Goal: Transaction & Acquisition: Obtain resource

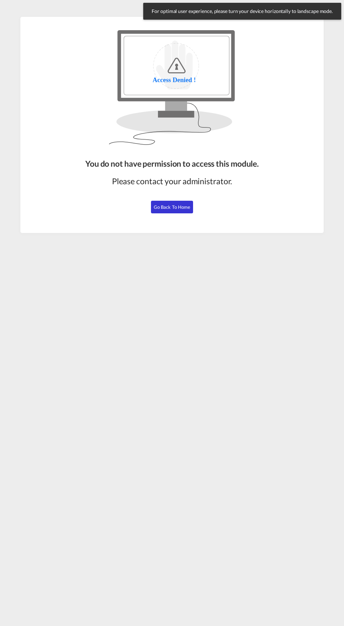
click at [169, 207] on span "Go Back to Home" at bounding box center [172, 207] width 37 height 6
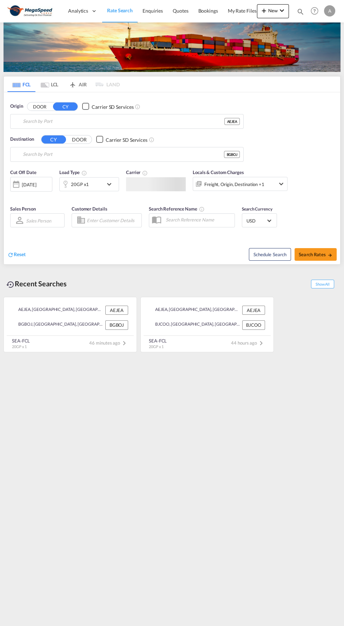
type input "[GEOGRAPHIC_DATA], [GEOGRAPHIC_DATA]"
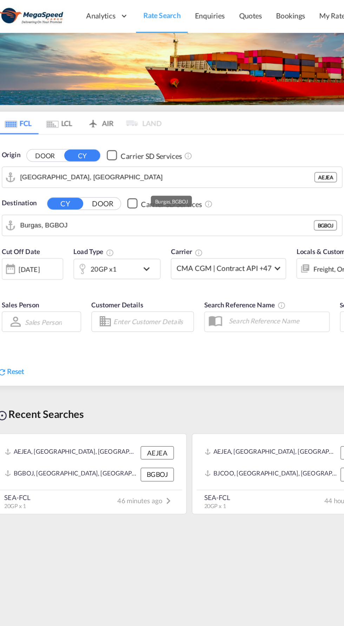
click at [72, 153] on input "Burgas, BGBOJ" at bounding box center [123, 154] width 201 height 11
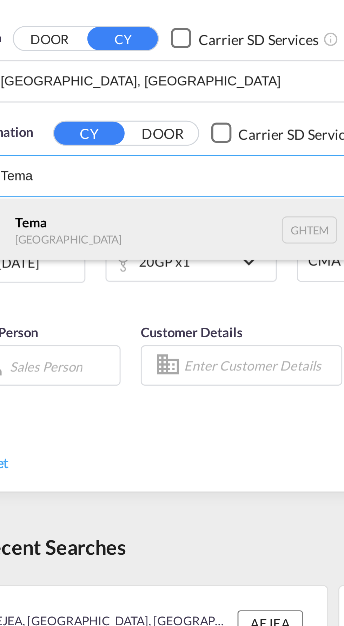
click at [34, 171] on div "Tema [GEOGRAPHIC_DATA] [GEOGRAPHIC_DATA]" at bounding box center [76, 173] width 133 height 21
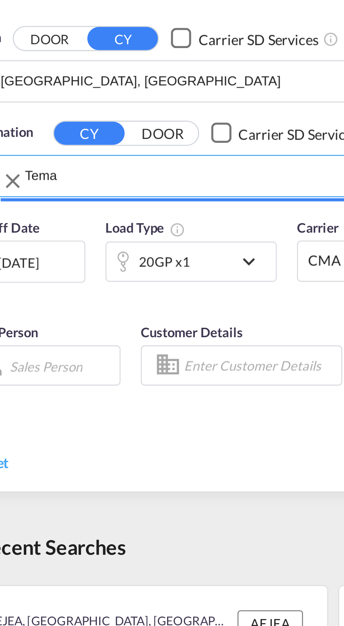
type input "Tema, GHTEM"
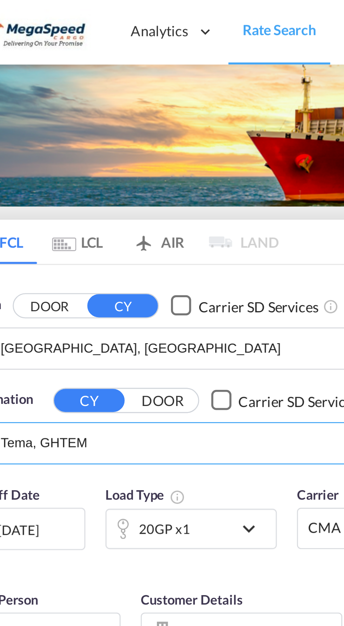
click at [36, 182] on div "[DATE]" at bounding box center [29, 185] width 14 height 6
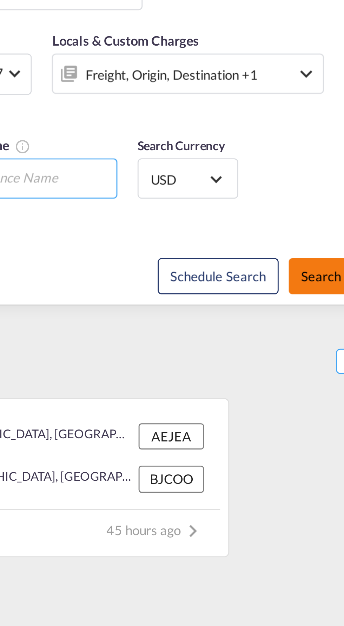
click at [304, 256] on span "Search Rates" at bounding box center [316, 255] width 34 height 6
type input "AEJEA to GHTEM / [DATE]"
